Goal: Information Seeking & Learning: Learn about a topic

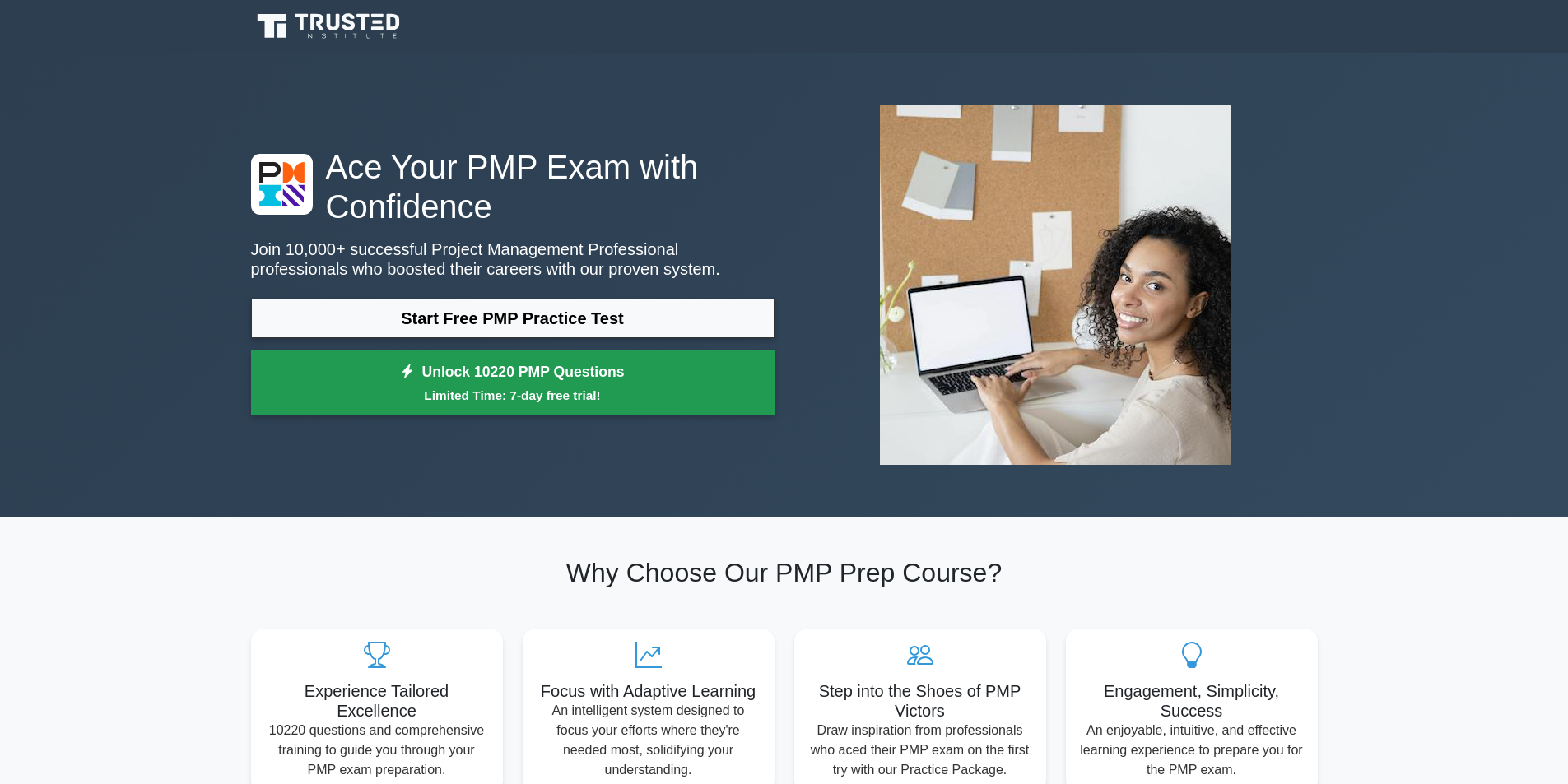
click at [302, 350] on link "Unlock 10220 PMP Questions Limited Time: 7-day free trial!" at bounding box center [512, 383] width 524 height 65
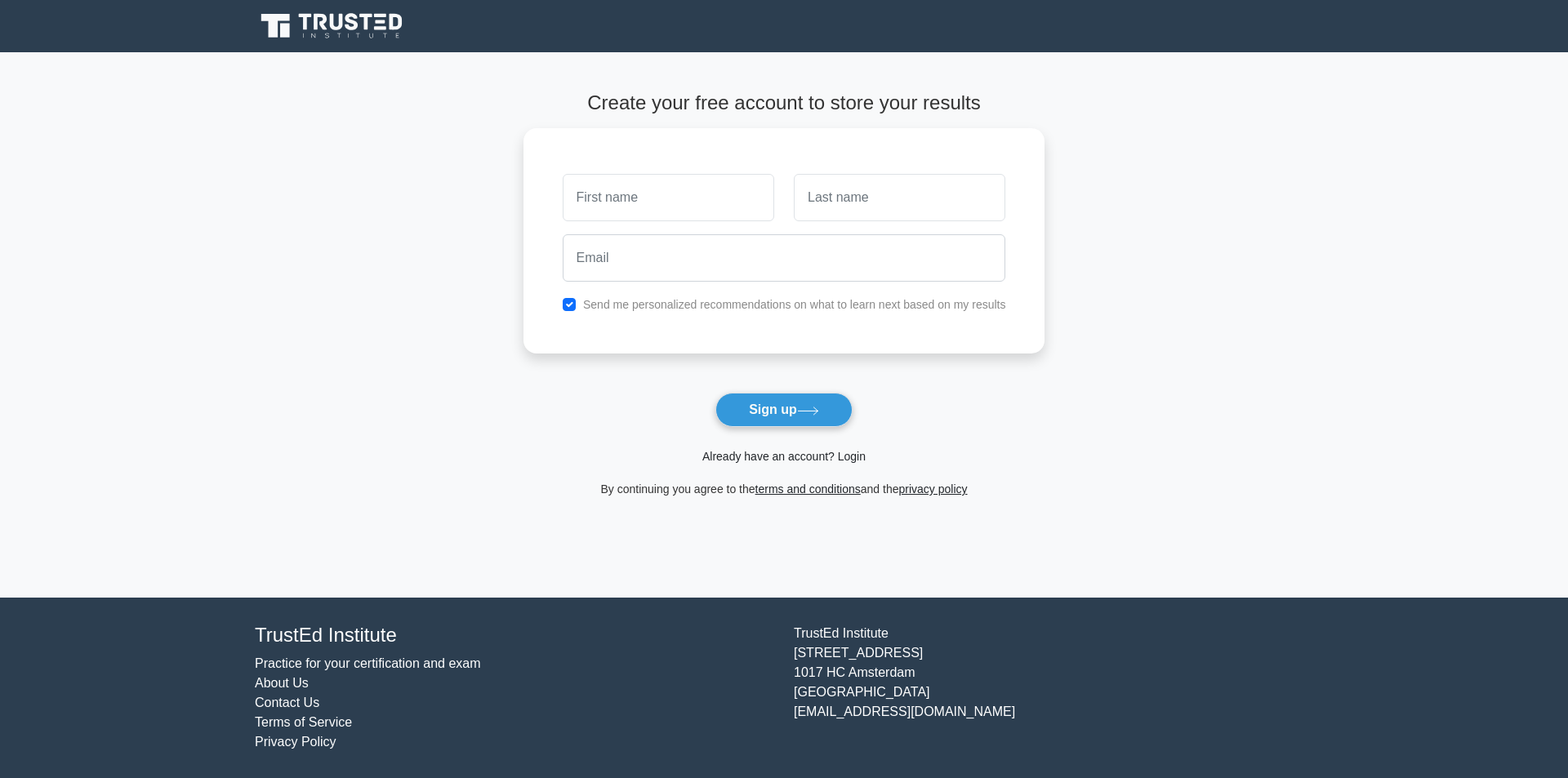
click at [736, 453] on link "Already have an account? Login" at bounding box center [784, 456] width 163 height 13
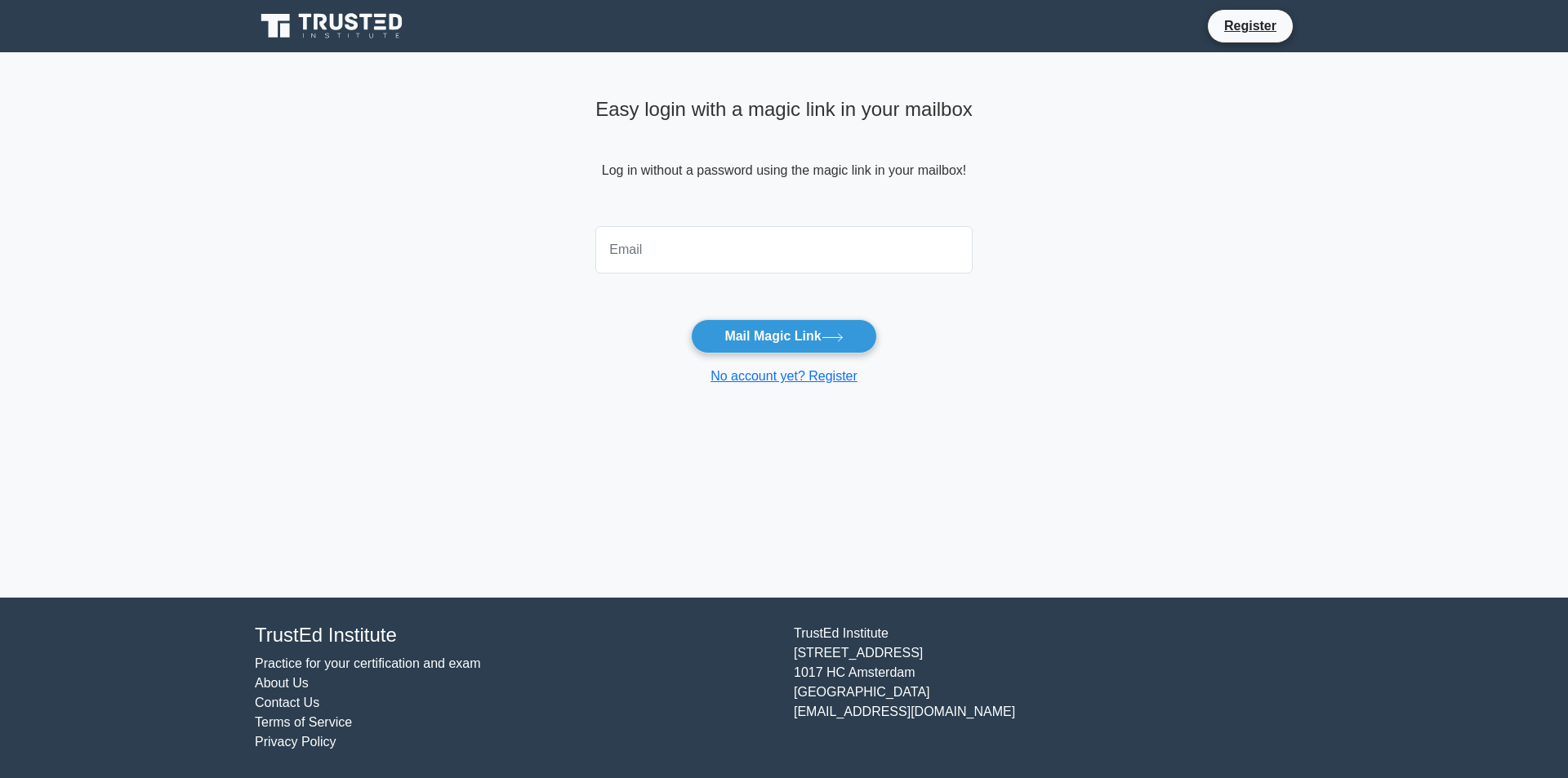
click at [264, 678] on link "About Us" at bounding box center [282, 682] width 54 height 14
